Goal: Navigation & Orientation: Find specific page/section

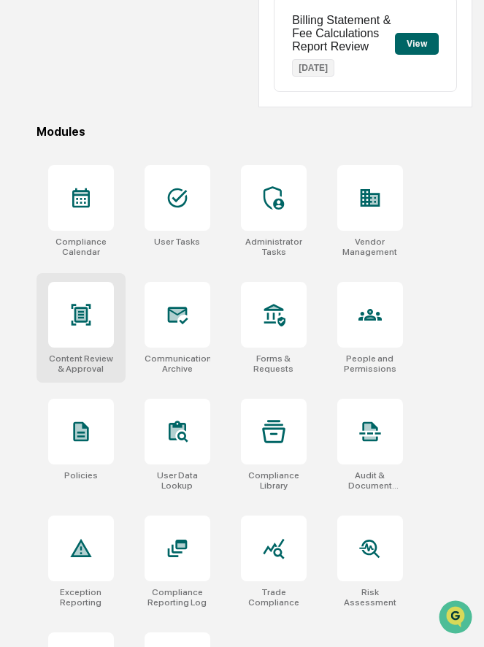
scroll to position [465, 0]
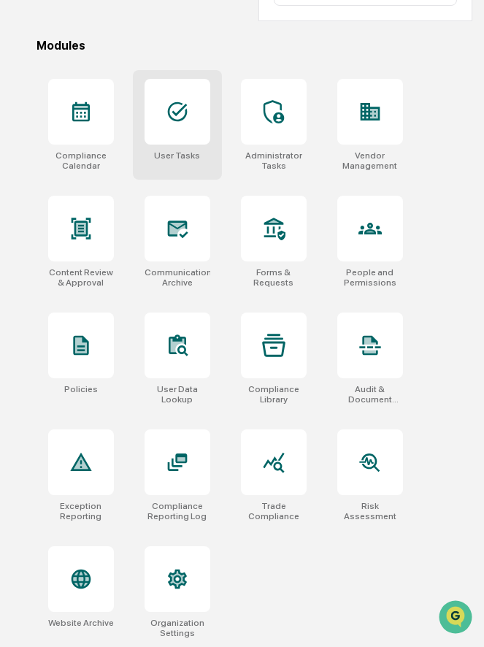
click at [187, 140] on div at bounding box center [178, 112] width 66 height 66
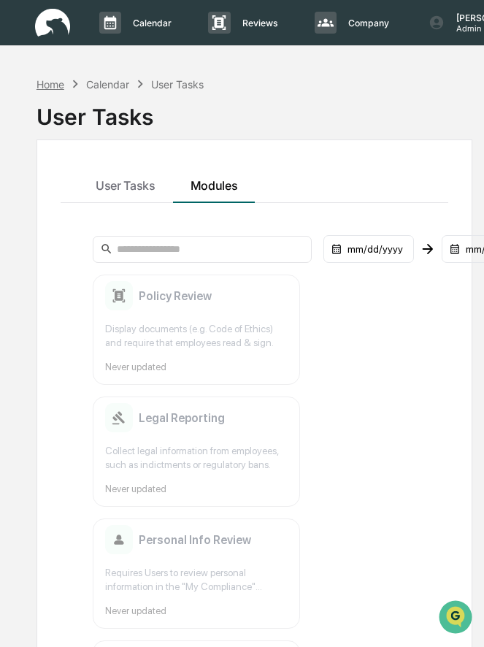
click at [58, 82] on div "Home" at bounding box center [51, 84] width 28 height 12
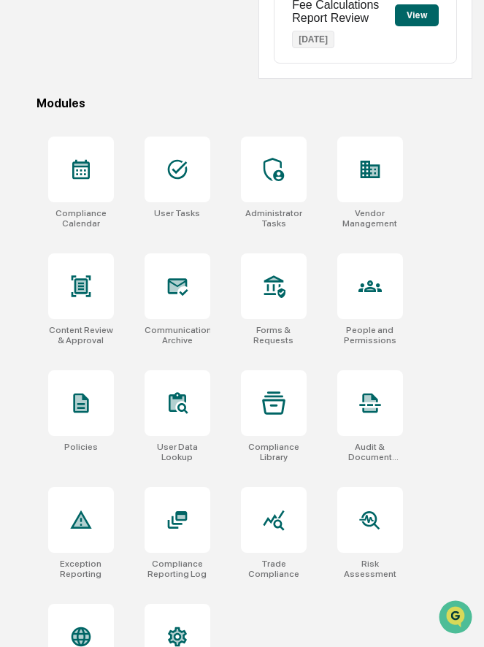
scroll to position [394, 0]
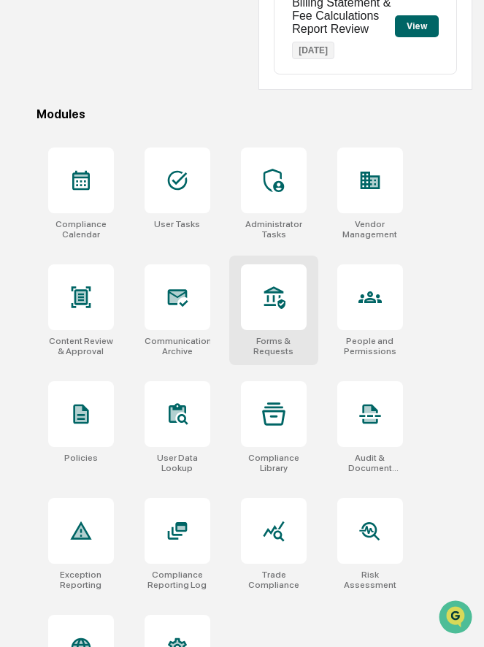
click at [298, 308] on div at bounding box center [274, 297] width 66 height 66
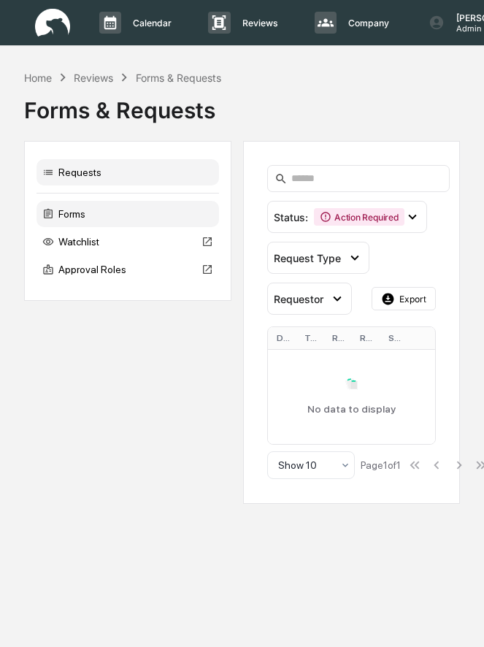
click at [113, 218] on div "Forms" at bounding box center [128, 214] width 183 height 26
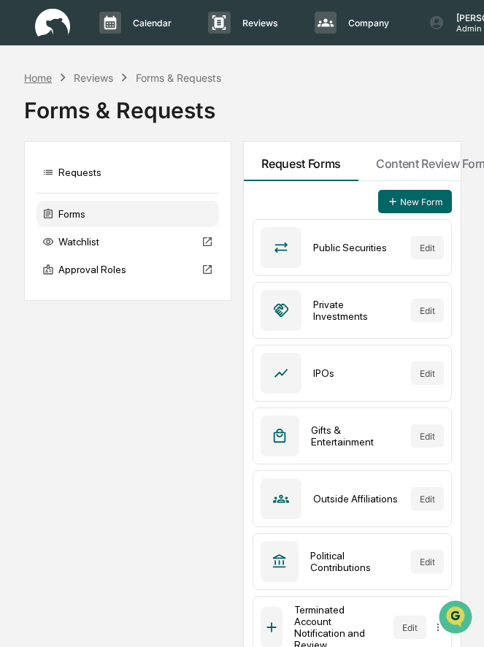
click at [36, 76] on div "Home" at bounding box center [38, 78] width 28 height 12
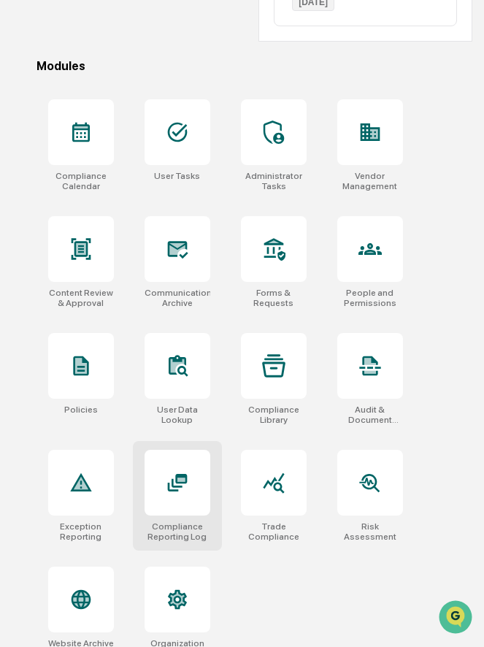
scroll to position [465, 0]
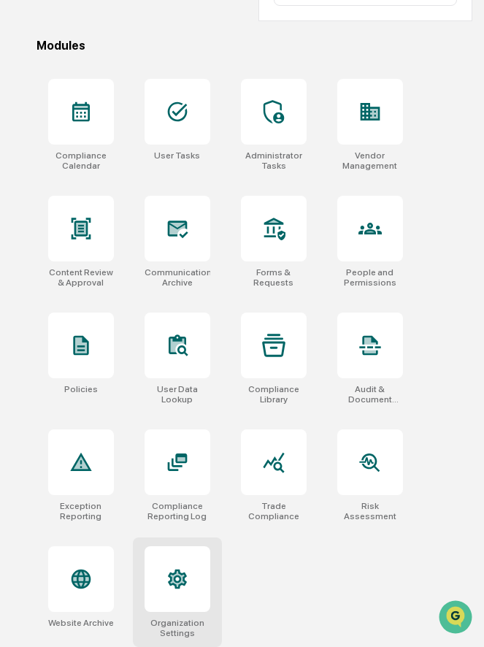
click at [180, 577] on icon at bounding box center [177, 578] width 23 height 23
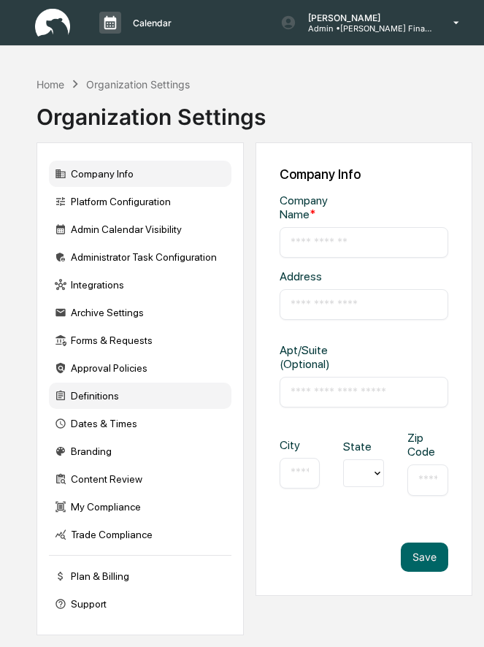
type input "**********"
type input "*********"
type input "**********"
type input "*****"
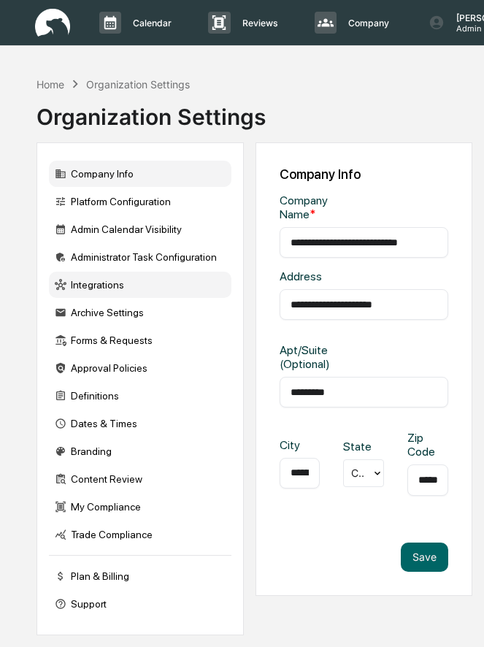
click at [103, 291] on div "Integrations" at bounding box center [140, 285] width 183 height 26
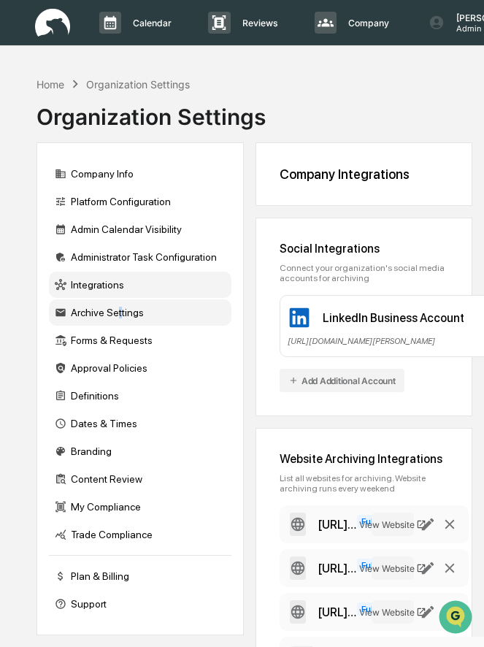
click at [123, 317] on div "Archive Settings" at bounding box center [140, 312] width 183 height 26
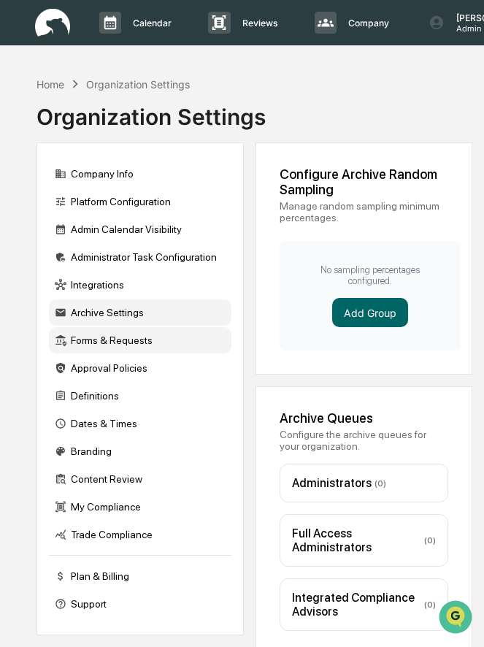
click at [116, 342] on div "Forms & Requests" at bounding box center [140, 340] width 183 height 26
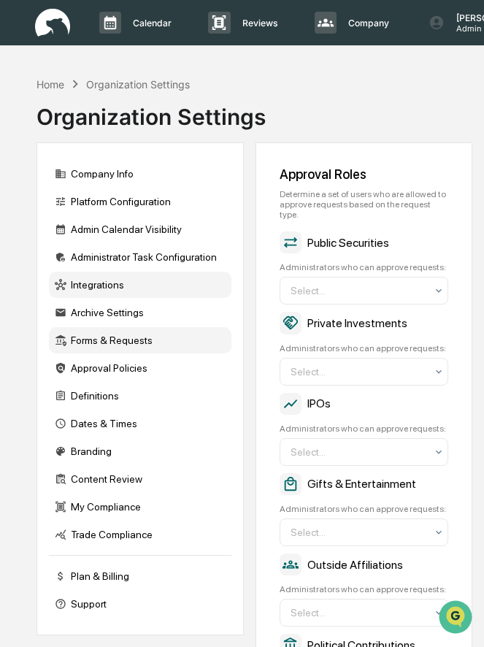
click at [120, 279] on div "Integrations" at bounding box center [140, 285] width 183 height 26
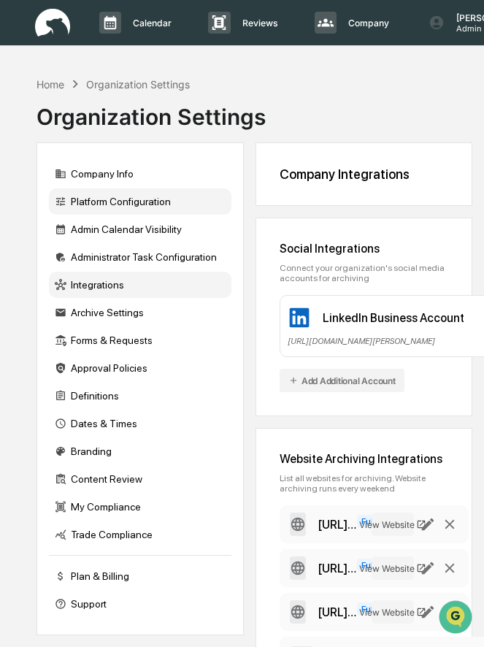
click at [134, 204] on div "Platform Configuration" at bounding box center [140, 201] width 183 height 26
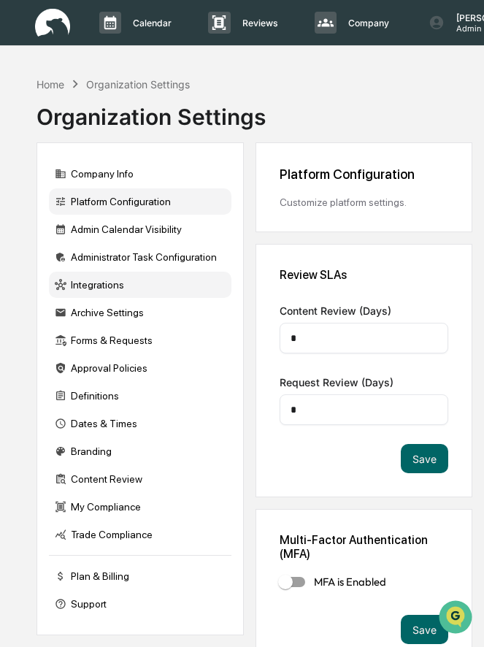
click at [118, 277] on div "Integrations" at bounding box center [140, 285] width 183 height 26
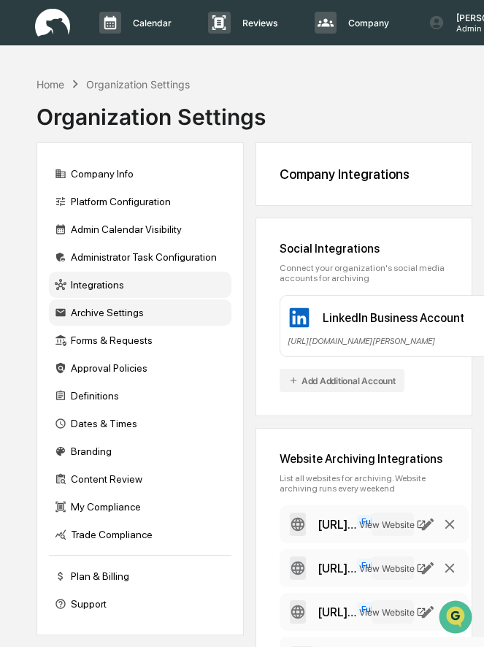
click at [142, 314] on div "Archive Settings" at bounding box center [140, 312] width 183 height 26
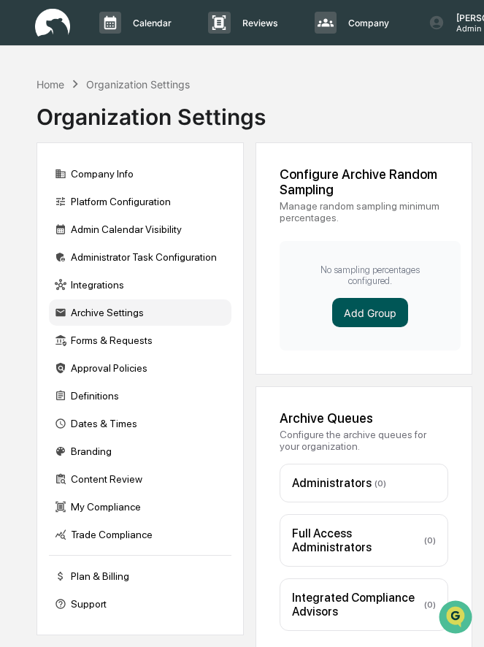
click at [360, 312] on button "Add Group" at bounding box center [370, 312] width 76 height 29
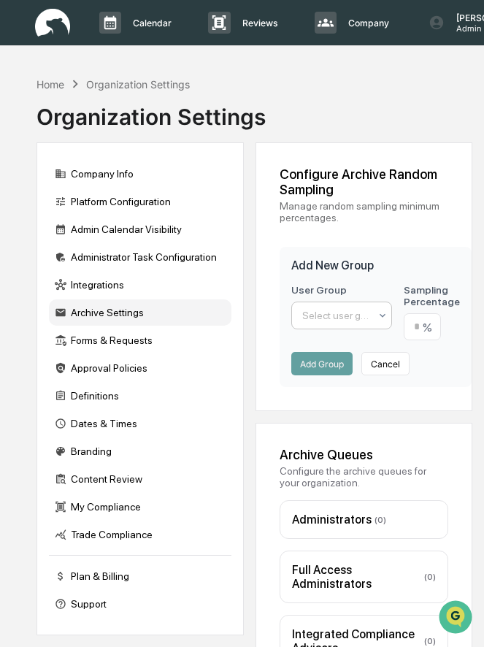
click at [337, 318] on div at bounding box center [335, 315] width 67 height 15
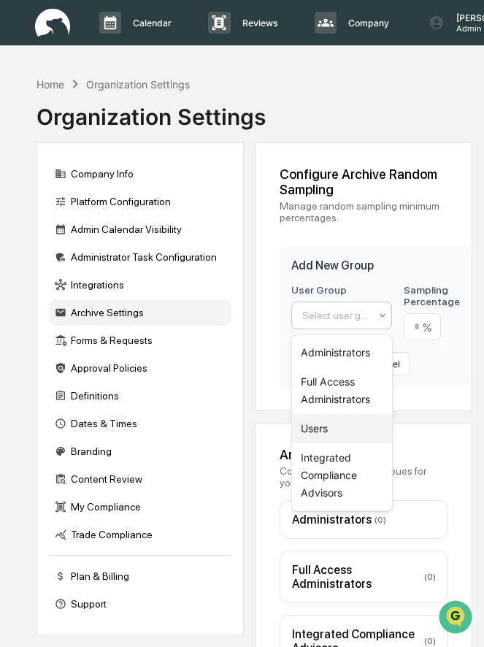
click at [320, 424] on div "Users" at bounding box center [342, 428] width 100 height 29
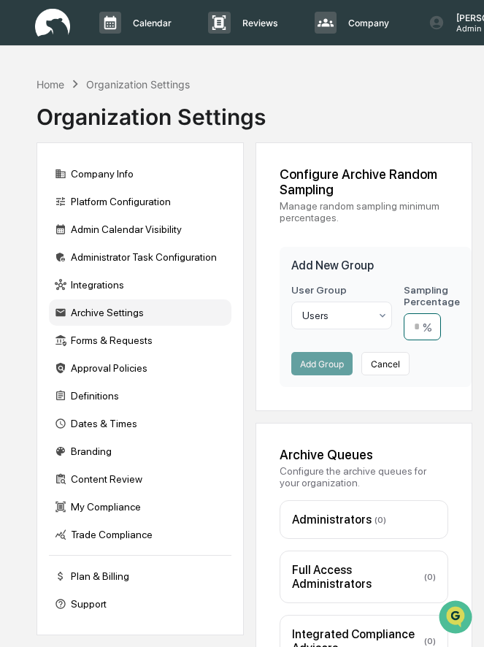
click at [428, 326] on input "number" at bounding box center [422, 326] width 37 height 27
type input "**"
click at [331, 358] on button "Add Group" at bounding box center [321, 363] width 61 height 23
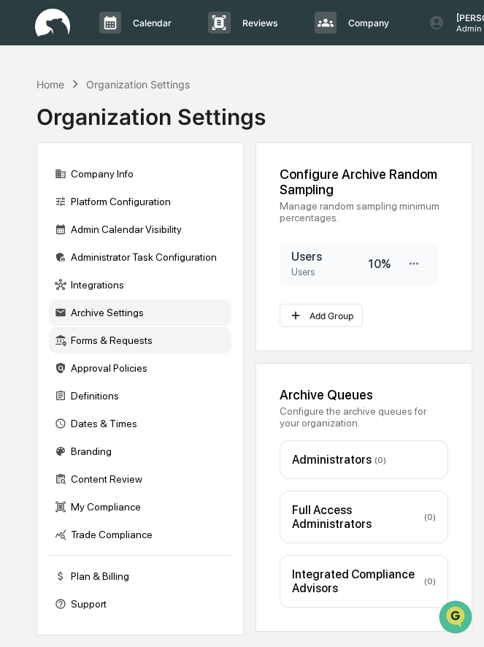
click at [155, 338] on div "Forms & Requests" at bounding box center [140, 340] width 183 height 26
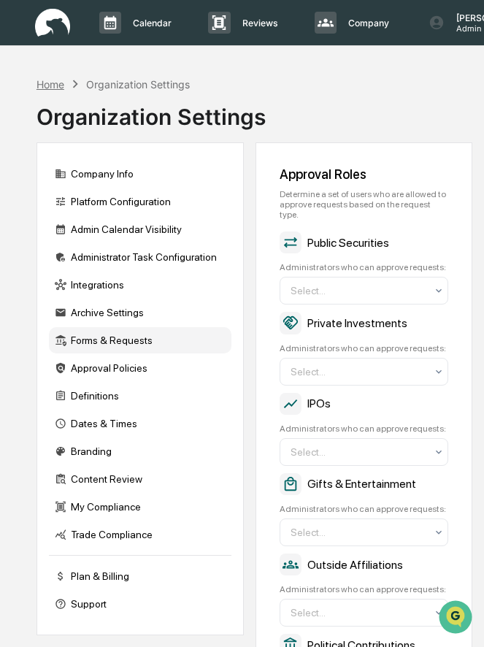
click at [44, 84] on div "Home" at bounding box center [51, 84] width 28 height 12
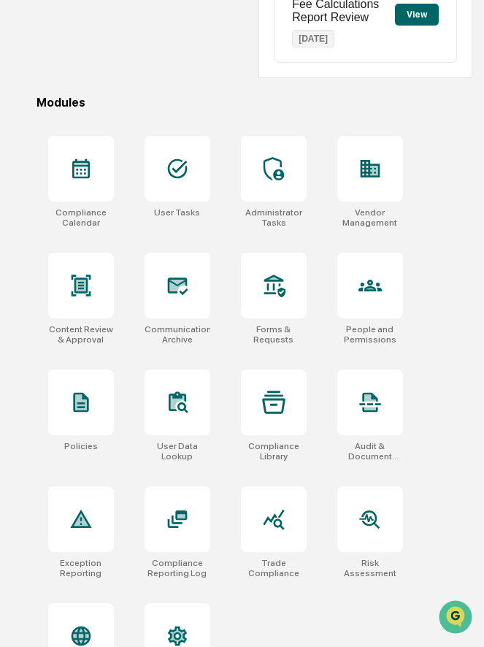
scroll to position [418, 0]
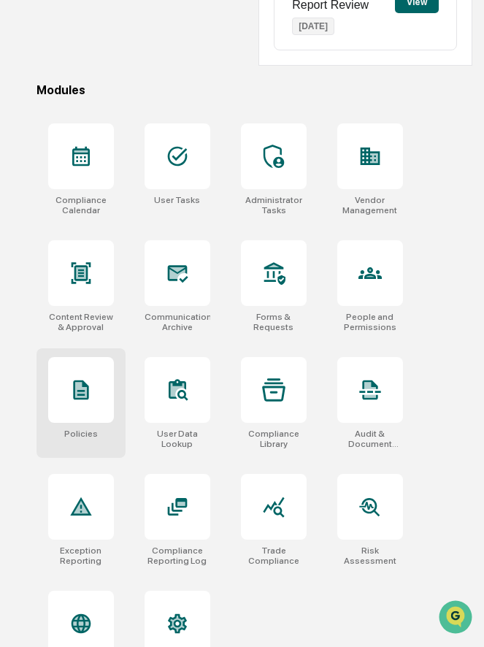
click at [88, 391] on icon at bounding box center [80, 390] width 15 height 20
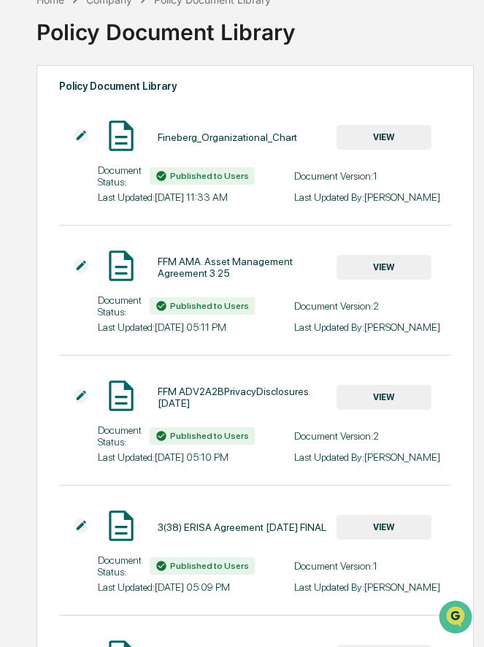
scroll to position [74, 0]
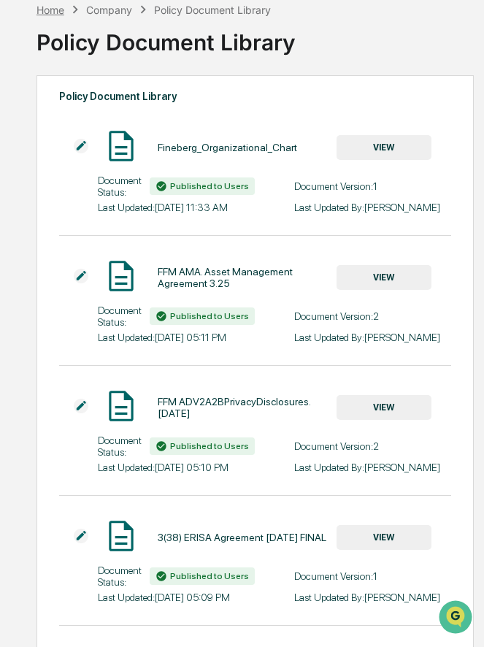
click at [55, 7] on div "Home" at bounding box center [51, 10] width 28 height 12
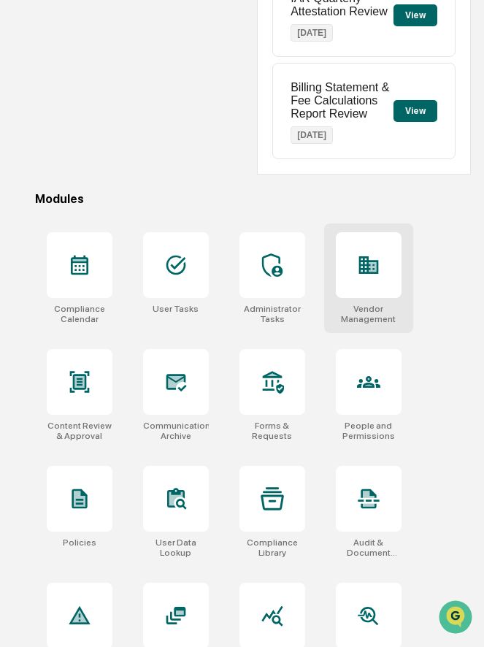
scroll to position [311, 1]
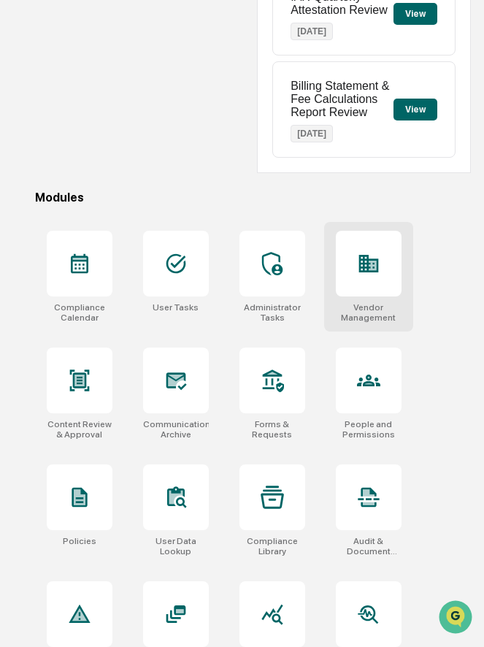
click at [372, 299] on div "Vendor Management" at bounding box center [368, 277] width 89 height 110
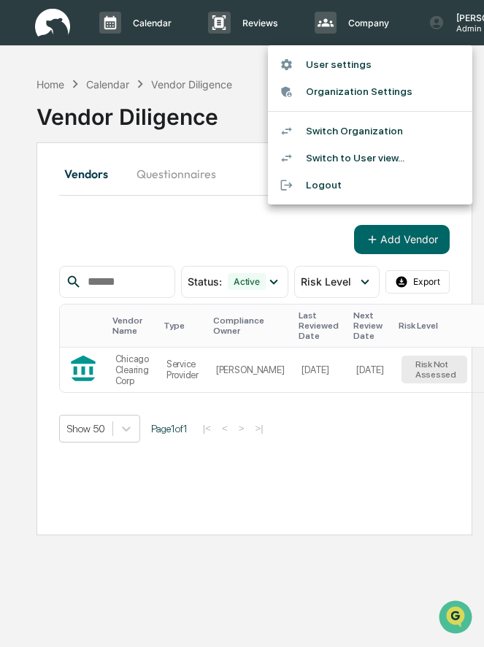
click at [396, 137] on li "Switch Organization" at bounding box center [370, 131] width 204 height 27
